Goal: Find specific page/section: Find specific page/section

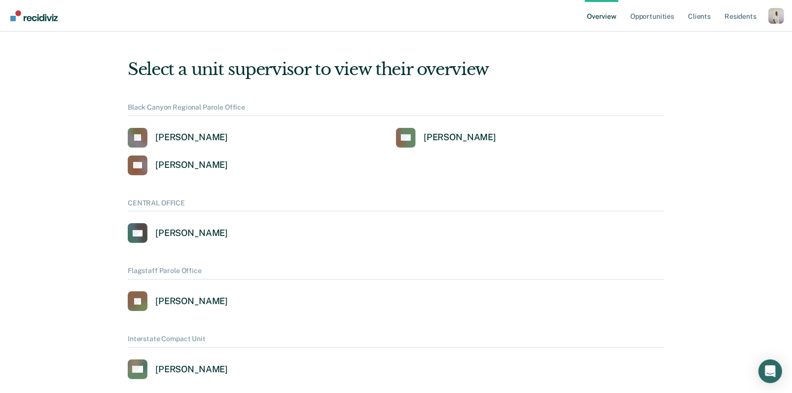
click at [781, 15] on div "Profile dropdown button" at bounding box center [776, 16] width 16 height 16
click at [717, 45] on link "Profile" at bounding box center [737, 45] width 64 height 8
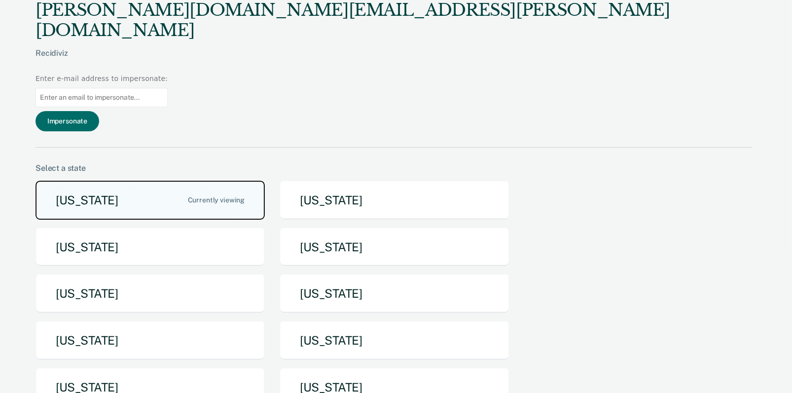
click at [180, 180] on button "[US_STATE]" at bounding box center [150, 199] width 229 height 39
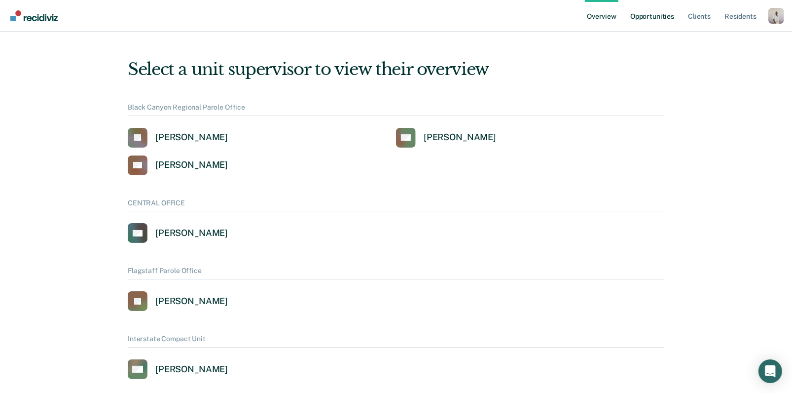
click at [642, 24] on link "Opportunities" at bounding box center [652, 16] width 48 height 32
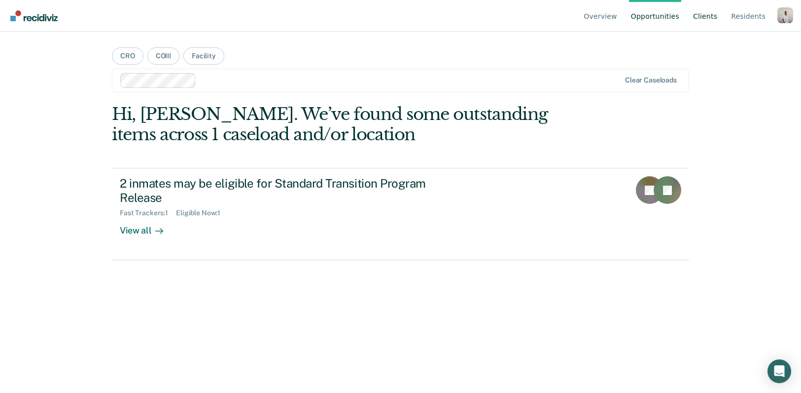
click at [704, 19] on link "Client s" at bounding box center [705, 16] width 28 height 32
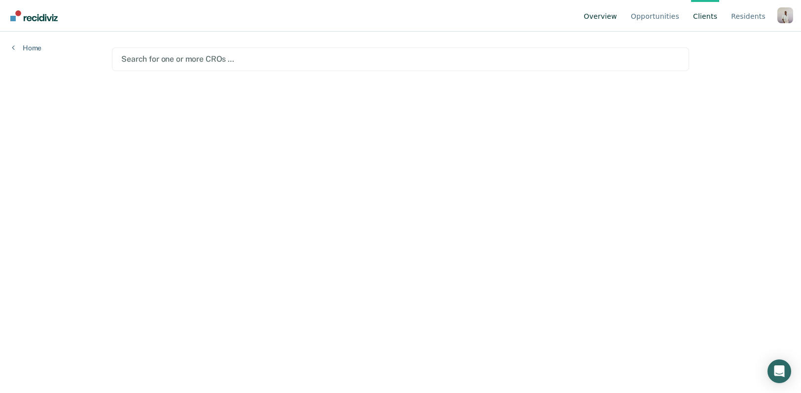
click at [598, 22] on link "Overview" at bounding box center [600, 16] width 37 height 32
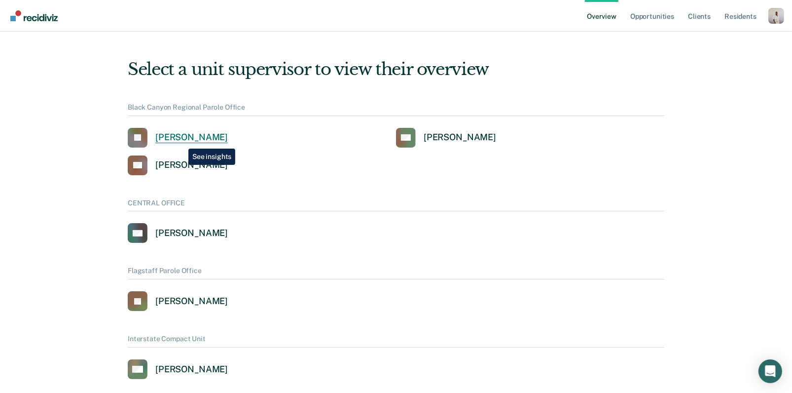
click at [181, 141] on div "[PERSON_NAME]" at bounding box center [191, 137] width 72 height 11
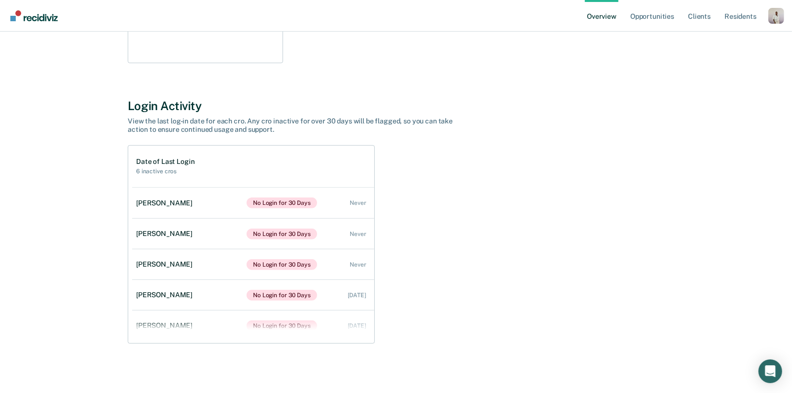
scroll to position [299, 0]
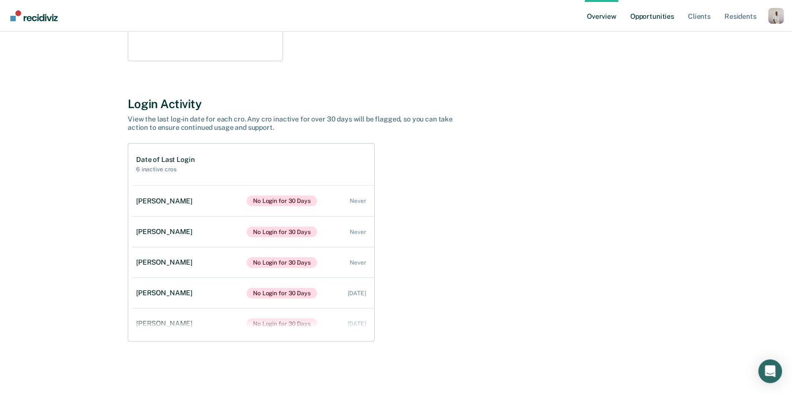
click at [642, 22] on link "Opportunities" at bounding box center [652, 16] width 48 height 32
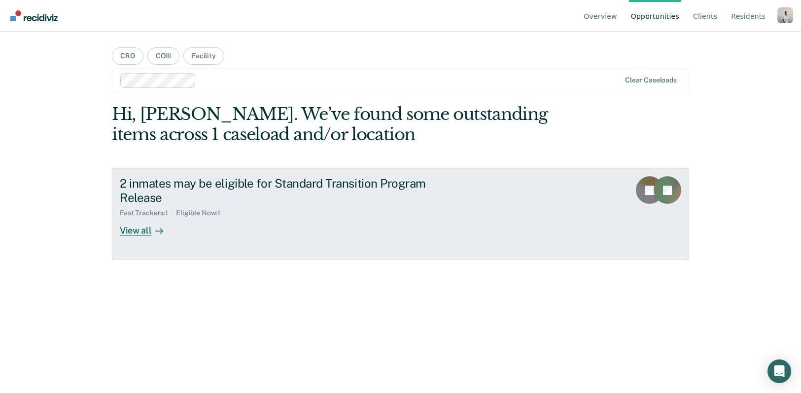
click at [301, 201] on div "2 inmates may be eligible for Standard Transition Program Release" at bounding box center [293, 190] width 346 height 29
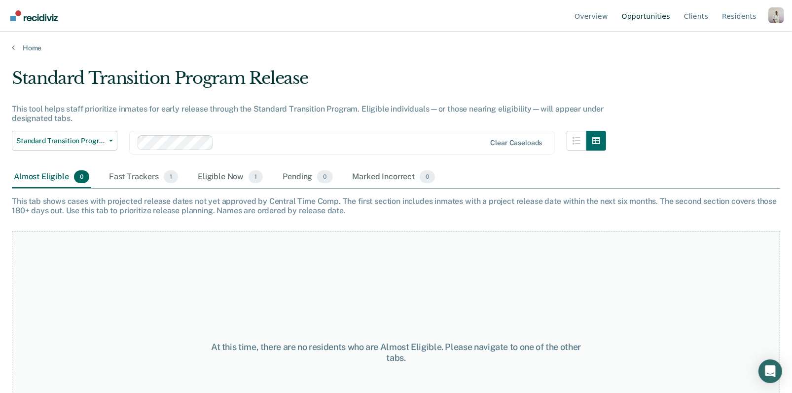
click at [630, 18] on link "Opportunities" at bounding box center [646, 16] width 52 height 32
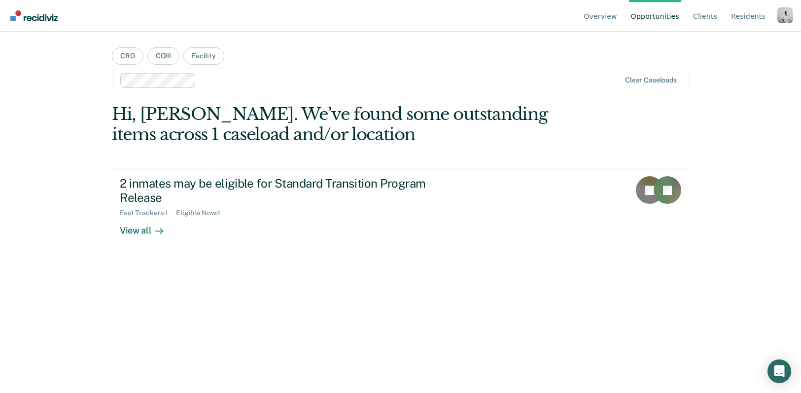
click at [784, 15] on div "Profile dropdown button" at bounding box center [786, 15] width 16 height 16
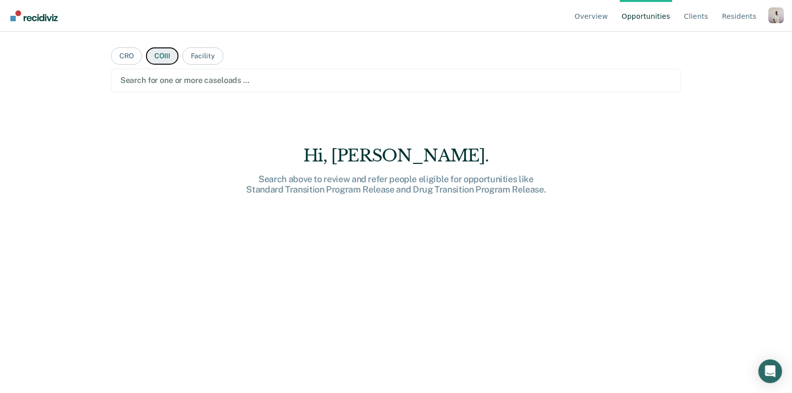
click at [156, 61] on button "COIII" at bounding box center [162, 55] width 32 height 17
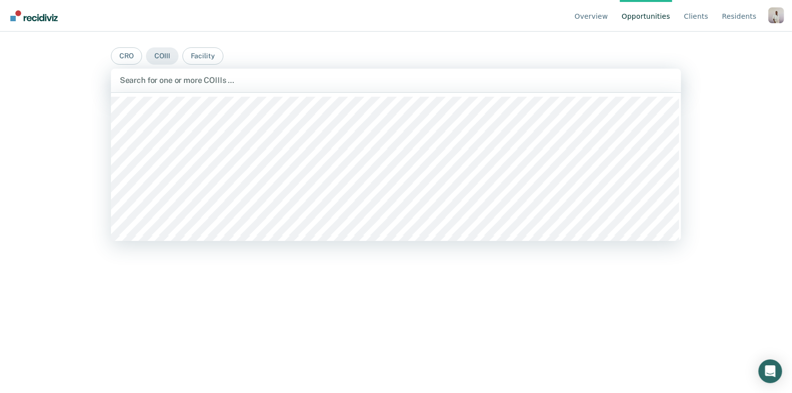
click at [178, 74] on div at bounding box center [396, 79] width 553 height 11
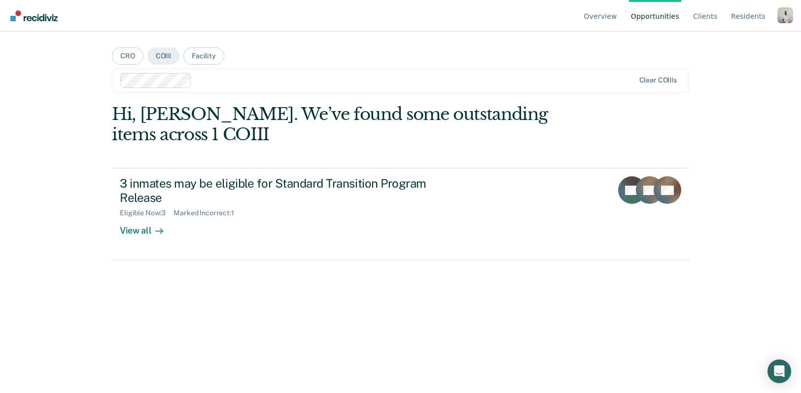
click at [245, 74] on div at bounding box center [415, 79] width 439 height 11
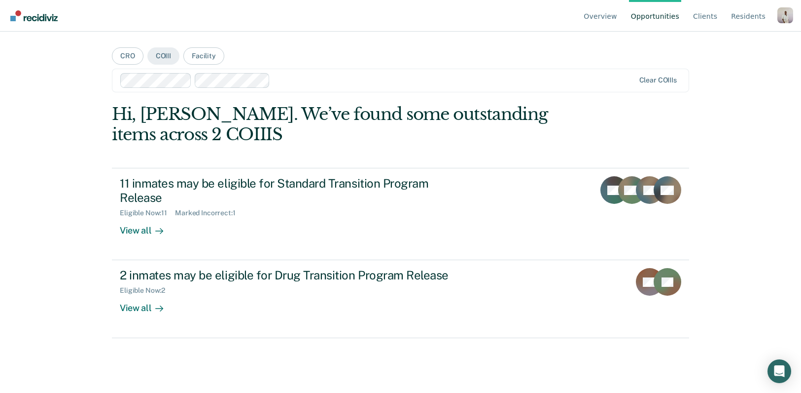
click at [359, 82] on div at bounding box center [454, 79] width 360 height 11
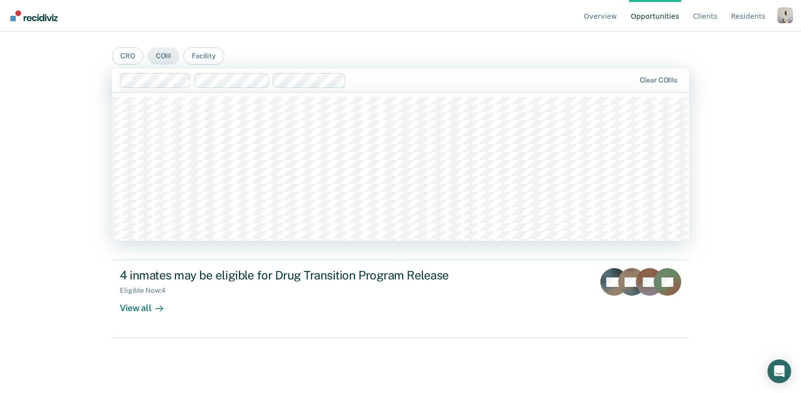
click at [447, 80] on div at bounding box center [492, 79] width 285 height 11
click at [494, 87] on div at bounding box center [378, 80] width 516 height 15
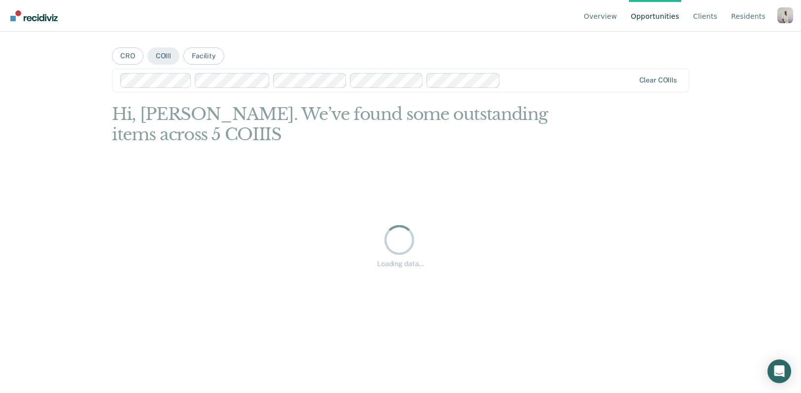
click at [538, 81] on div at bounding box center [569, 79] width 130 height 11
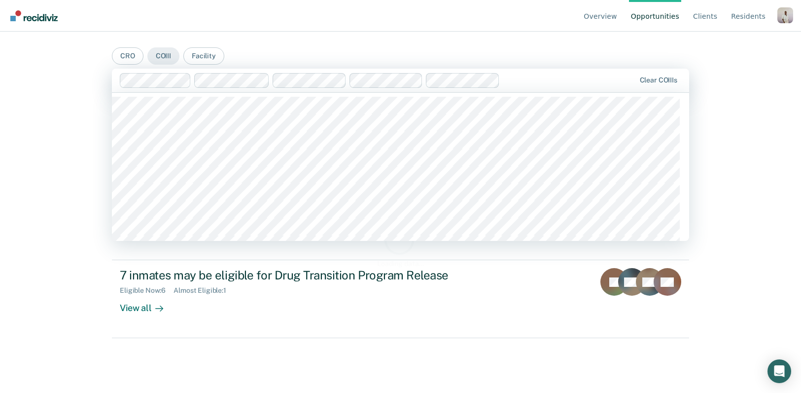
click at [762, 138] on div "Overview Opportunities Client s Resident s Profile How it works Log Out CRO COI…" at bounding box center [400, 196] width 801 height 393
click at [554, 85] on div at bounding box center [569, 79] width 131 height 11
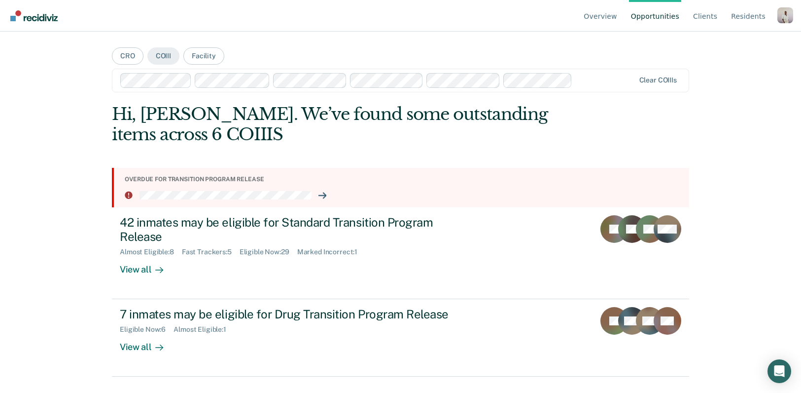
click at [595, 91] on div "Clear COIIIs" at bounding box center [400, 81] width 577 height 24
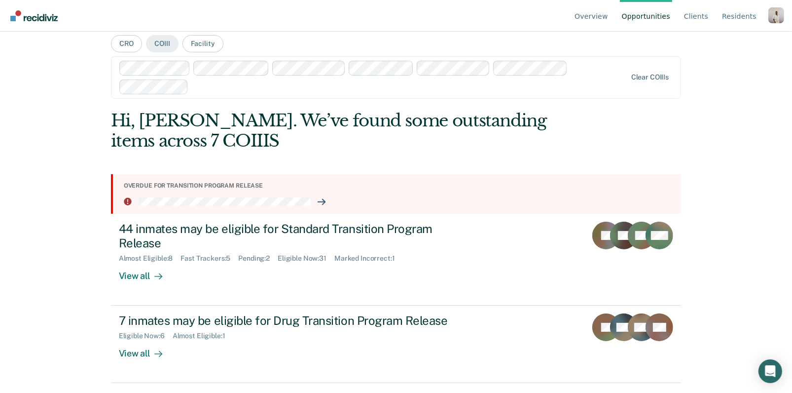
click at [219, 85] on div at bounding box center [409, 86] width 434 height 11
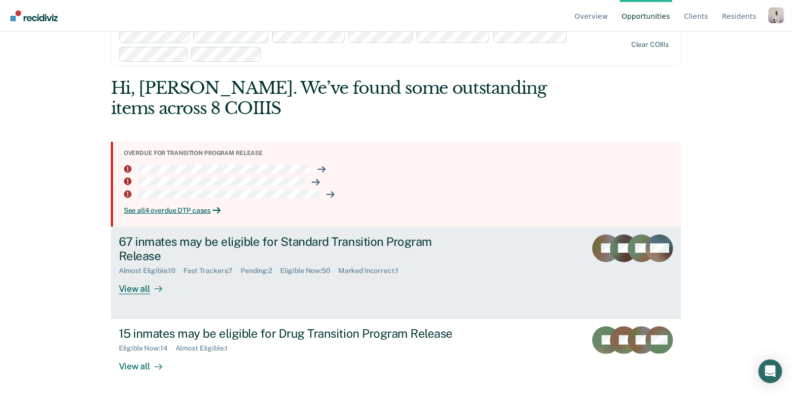
scroll to position [47, 0]
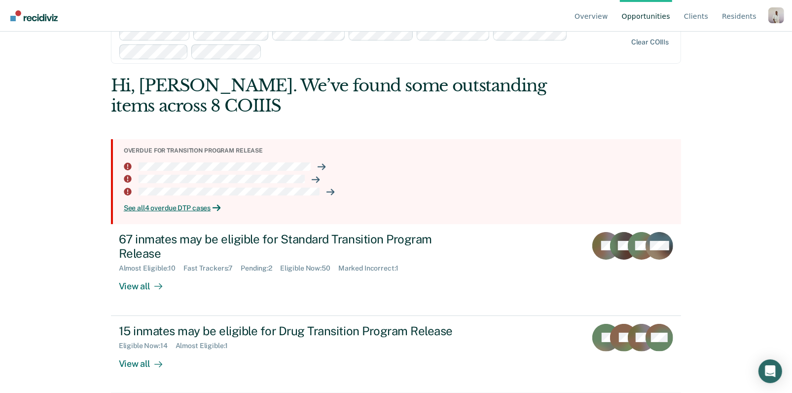
click at [359, 52] on div at bounding box center [446, 51] width 360 height 11
